Goal: Navigation & Orientation: Find specific page/section

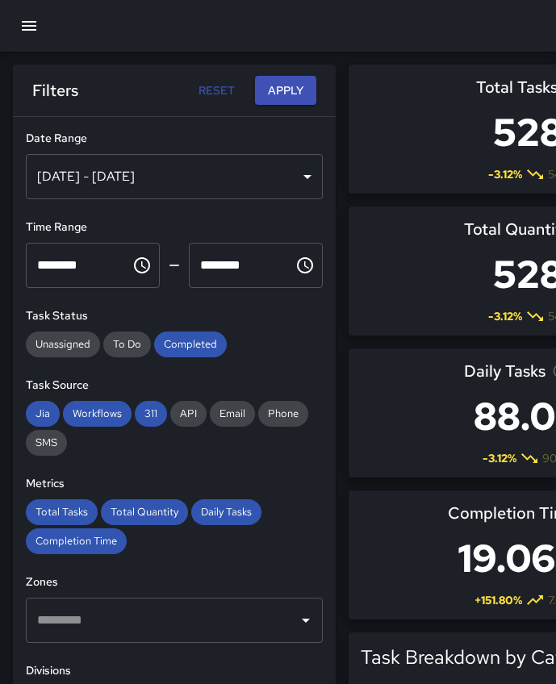
scroll to position [1, 1]
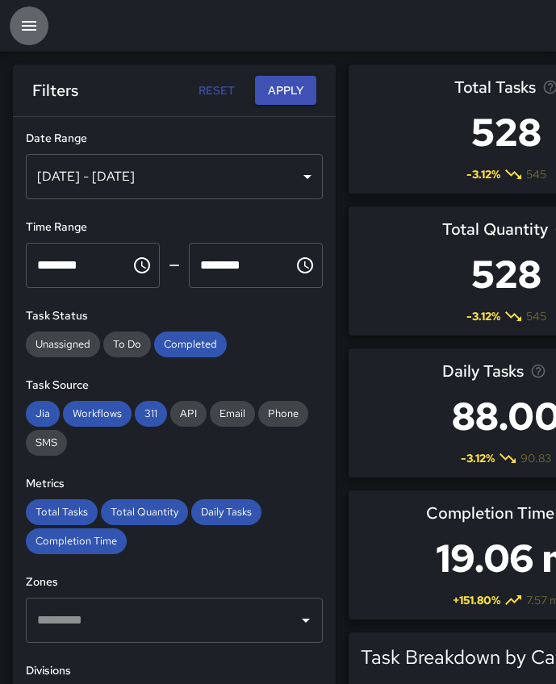
click at [31, 11] on button "button" at bounding box center [29, 25] width 39 height 39
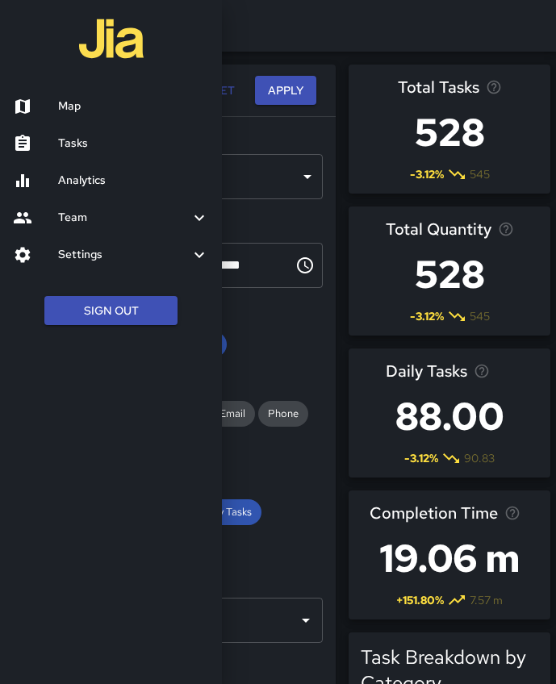
click at [79, 98] on h6 "Map" at bounding box center [133, 107] width 151 height 18
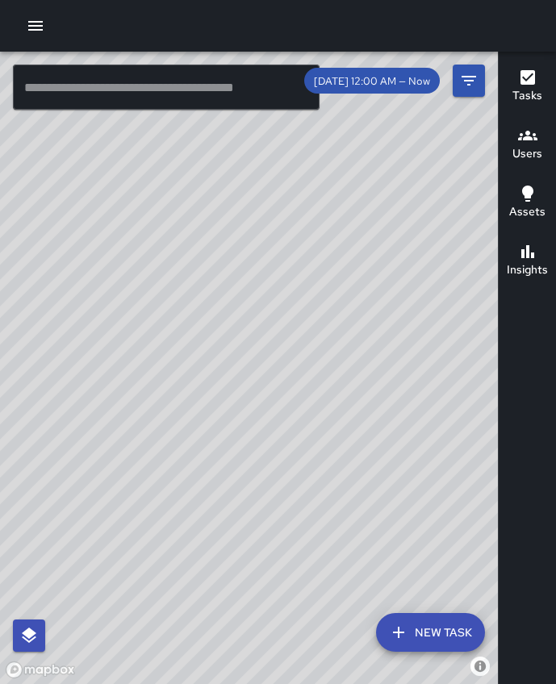
drag, startPoint x: 296, startPoint y: 407, endPoint x: 235, endPoint y: 419, distance: 62.3
click at [235, 420] on div "© Mapbox © OpenStreetMap Improve this map" at bounding box center [249, 368] width 498 height 632
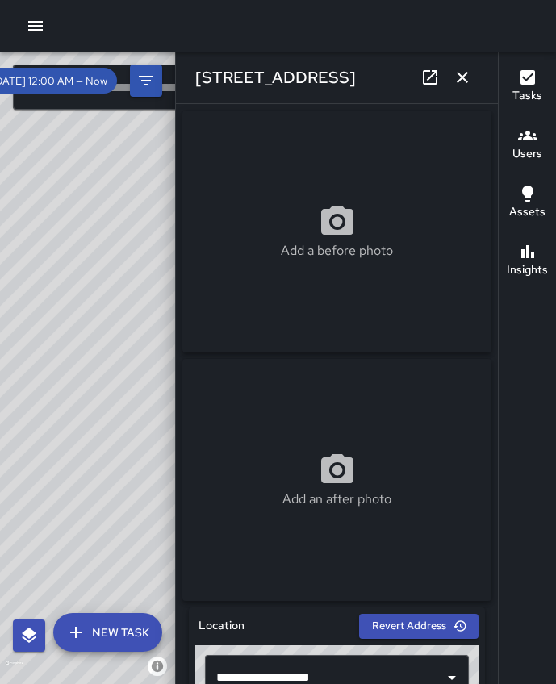
scroll to position [227, 0]
